Goal: Task Accomplishment & Management: Use online tool/utility

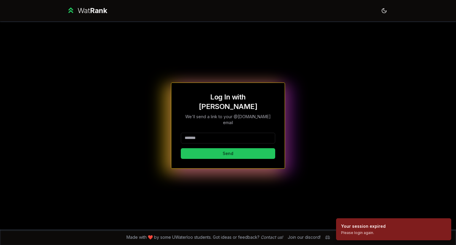
click at [210, 133] on input at bounding box center [228, 138] width 94 height 11
type input "********"
click at [181, 148] on button "Send" at bounding box center [228, 153] width 94 height 11
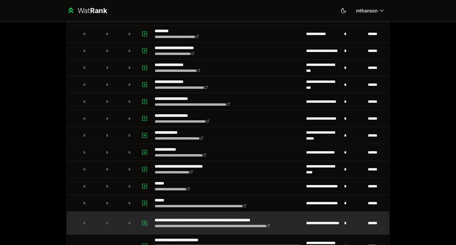
scroll to position [62, 0]
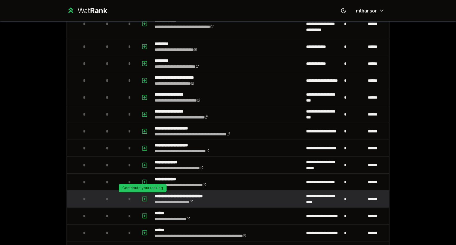
click at [145, 198] on icon "button" at bounding box center [145, 199] width 0 height 2
select select
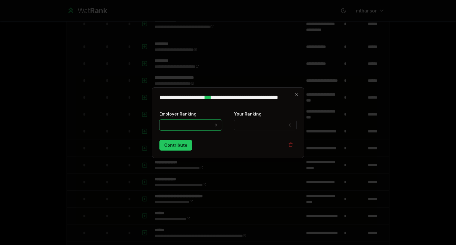
click at [256, 124] on button "Your Ranking" at bounding box center [265, 125] width 63 height 11
click at [277, 107] on div "**********" at bounding box center [228, 122] width 152 height 71
click at [296, 95] on icon "button" at bounding box center [296, 94] width 5 height 5
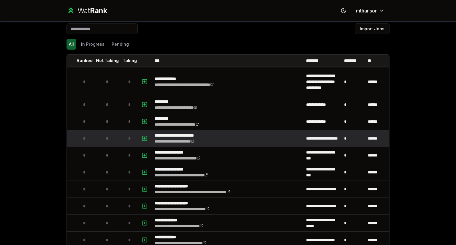
scroll to position [0, 0]
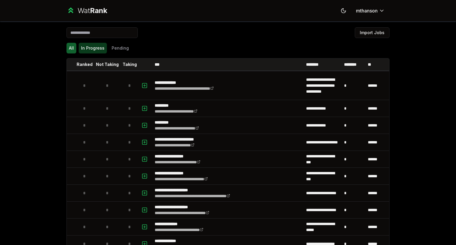
click at [86, 50] on button "In Progress" at bounding box center [93, 48] width 28 height 11
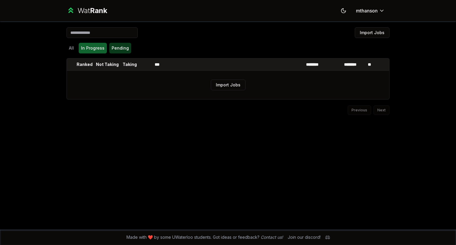
click at [121, 46] on button "Pending" at bounding box center [120, 48] width 22 height 11
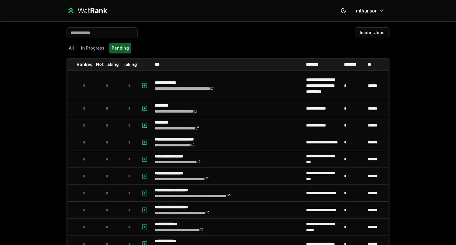
click at [110, 31] on input at bounding box center [101, 32] width 71 height 11
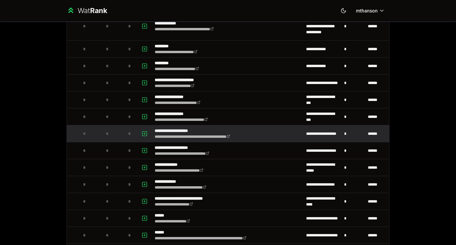
scroll to position [30, 0]
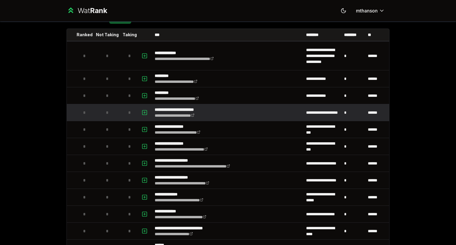
click at [194, 107] on p "**********" at bounding box center [184, 110] width 58 height 6
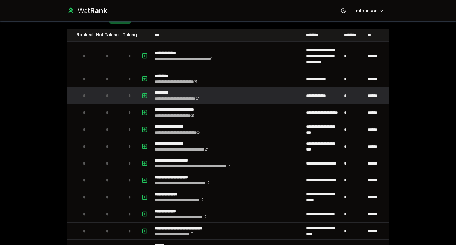
scroll to position [0, 0]
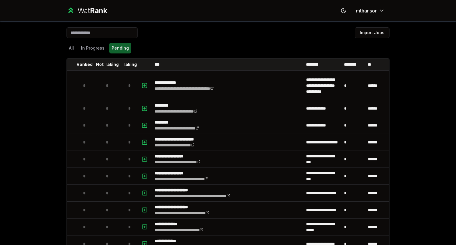
click at [94, 34] on input at bounding box center [101, 32] width 71 height 11
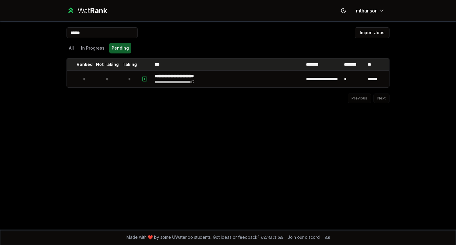
type input "******"
click at [81, 65] on p "Ranked" at bounding box center [85, 64] width 16 height 6
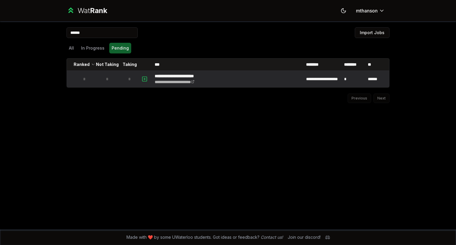
click at [86, 80] on div "*" at bounding box center [85, 79] width 12 height 12
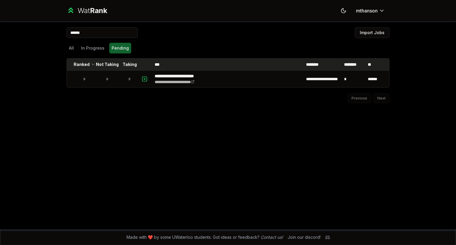
click at [89, 65] on th "Ranked" at bounding box center [84, 64] width 17 height 12
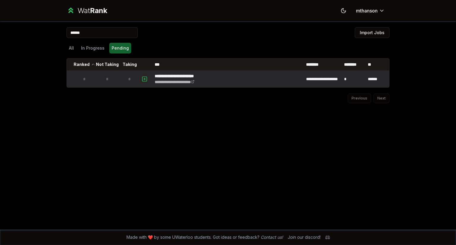
click at [144, 77] on rect "button" at bounding box center [144, 79] width 4 height 4
select select
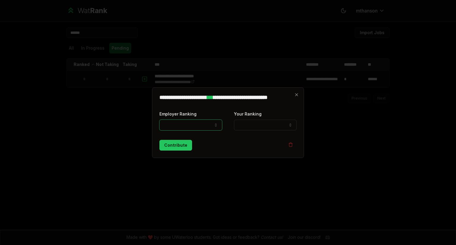
click at [212, 124] on button "Employer Ranking" at bounding box center [190, 125] width 63 height 11
click at [215, 125] on icon "button" at bounding box center [215, 125] width 5 height 5
click at [202, 123] on button "Employer Ranking" at bounding box center [190, 125] width 63 height 11
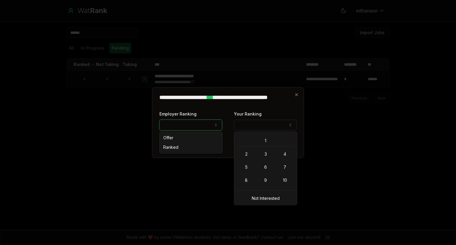
click at [249, 126] on button "Your Ranking" at bounding box center [265, 125] width 63 height 11
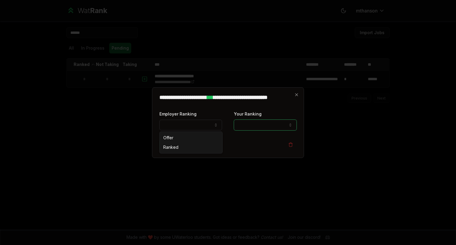
click at [257, 124] on button "Your Ranking" at bounding box center [265, 125] width 63 height 11
click at [296, 95] on icon "button" at bounding box center [296, 94] width 5 height 5
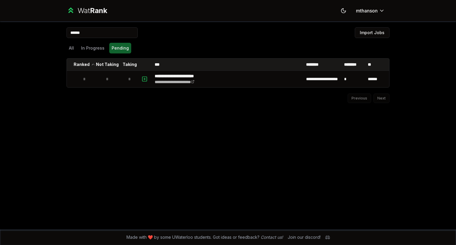
click at [290, 132] on div "**********" at bounding box center [228, 125] width 342 height 208
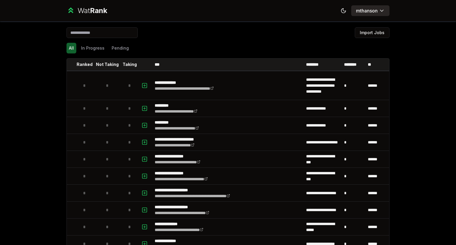
click at [367, 9] on html "**********" at bounding box center [228, 122] width 456 height 245
click at [252, 46] on div "All In Progress Pending" at bounding box center [227, 48] width 323 height 11
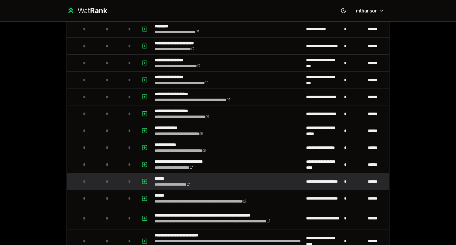
scroll to position [91, 0]
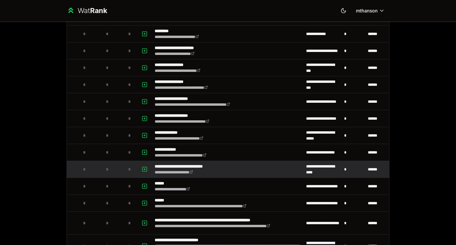
click at [144, 164] on button "button" at bounding box center [144, 168] width 8 height 9
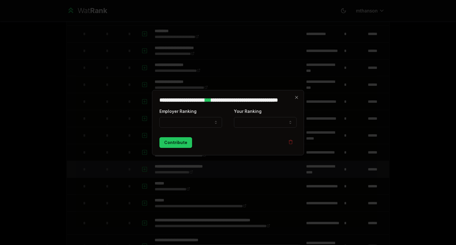
select select
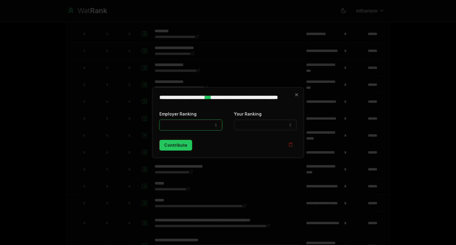
click at [191, 124] on button "Employer Ranking" at bounding box center [190, 125] width 63 height 11
select select "*****"
click at [258, 130] on button "Your Ranking" at bounding box center [265, 125] width 63 height 11
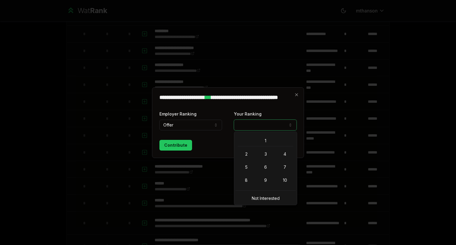
click at [211, 140] on div "Contribute" at bounding box center [227, 145] width 137 height 11
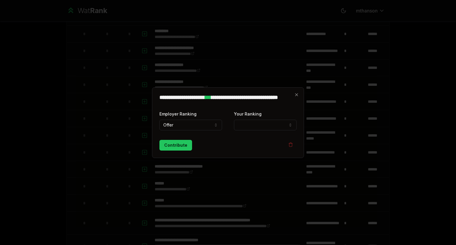
click at [297, 91] on div "**********" at bounding box center [228, 122] width 152 height 71
click at [296, 94] on icon "button" at bounding box center [296, 94] width 3 height 3
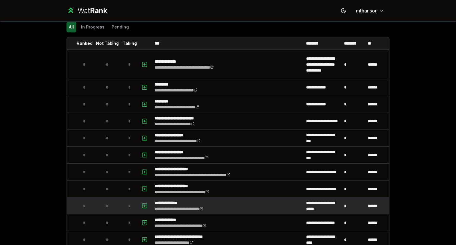
scroll to position [0, 0]
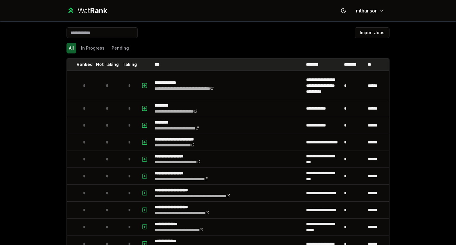
drag, startPoint x: 120, startPoint y: 63, endPoint x: 141, endPoint y: 65, distance: 20.6
click at [141, 65] on tr "Ranked Not Taking Taking *** ******** ******** **" at bounding box center [228, 64] width 322 height 12
click at [90, 47] on button "In Progress" at bounding box center [93, 48] width 28 height 11
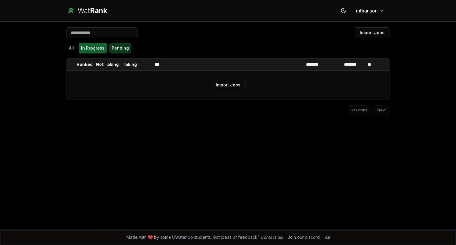
click at [110, 52] on button "Pending" at bounding box center [120, 48] width 22 height 11
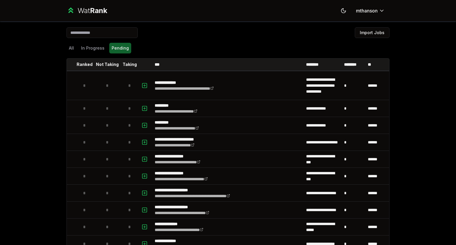
click at [84, 10] on div "Wat Rank" at bounding box center [92, 10] width 30 height 9
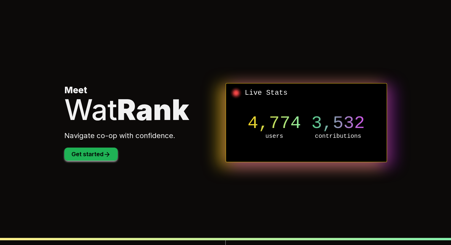
click at [102, 155] on button "Get started" at bounding box center [90, 154] width 53 height 13
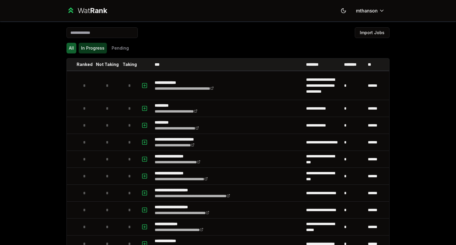
click at [93, 47] on button "In Progress" at bounding box center [93, 48] width 28 height 11
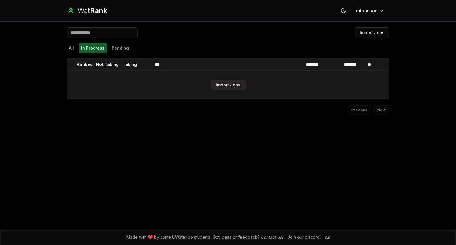
click at [231, 83] on button "Import Jobs" at bounding box center [228, 85] width 35 height 11
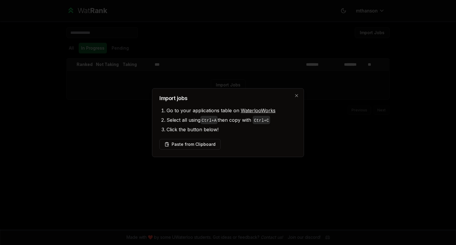
click at [301, 93] on div "Import jobs Go to your applications table on WaterlooWorks Select all using Ctr…" at bounding box center [228, 122] width 152 height 69
click at [107, 60] on div at bounding box center [228, 122] width 456 height 245
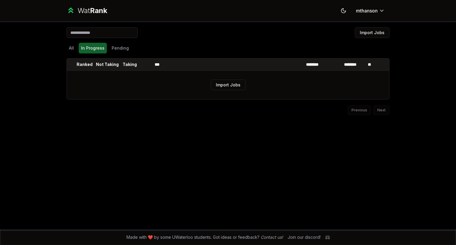
click at [58, 47] on div "Import Jobs All In Progress Pending Ranked Not Taking Taking *** ******** *****…" at bounding box center [228, 125] width 342 height 208
click at [66, 46] on div "Import Jobs All In Progress Pending Ranked Not Taking Taking *** ******** *****…" at bounding box center [228, 125] width 342 height 208
click at [70, 48] on button "All" at bounding box center [71, 48] width 10 height 11
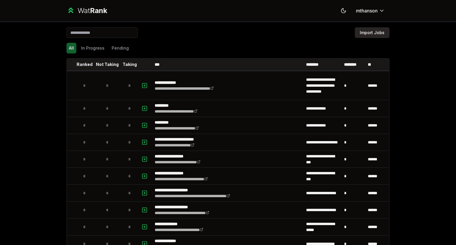
click at [367, 28] on button "Import Jobs" at bounding box center [372, 32] width 35 height 11
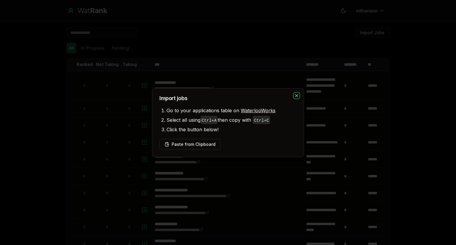
click at [296, 94] on icon "button" at bounding box center [296, 95] width 5 height 5
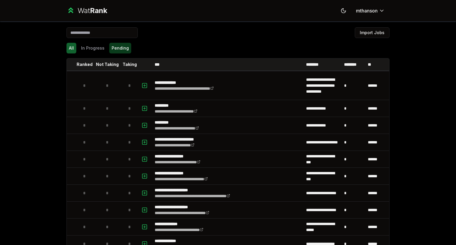
click at [120, 49] on button "Pending" at bounding box center [120, 48] width 22 height 11
click at [372, 33] on button "Import Jobs" at bounding box center [372, 32] width 35 height 11
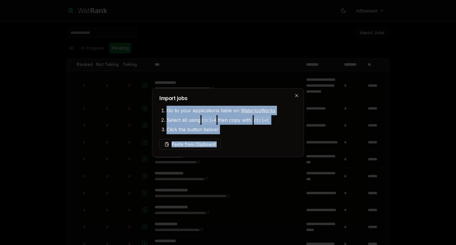
click at [296, 98] on div "Import jobs Go to your applications table on WaterlooWorks Select all using Ctr…" at bounding box center [228, 122] width 152 height 69
click at [296, 95] on icon "button" at bounding box center [296, 95] width 5 height 5
